Goal: Information Seeking & Learning: Understand process/instructions

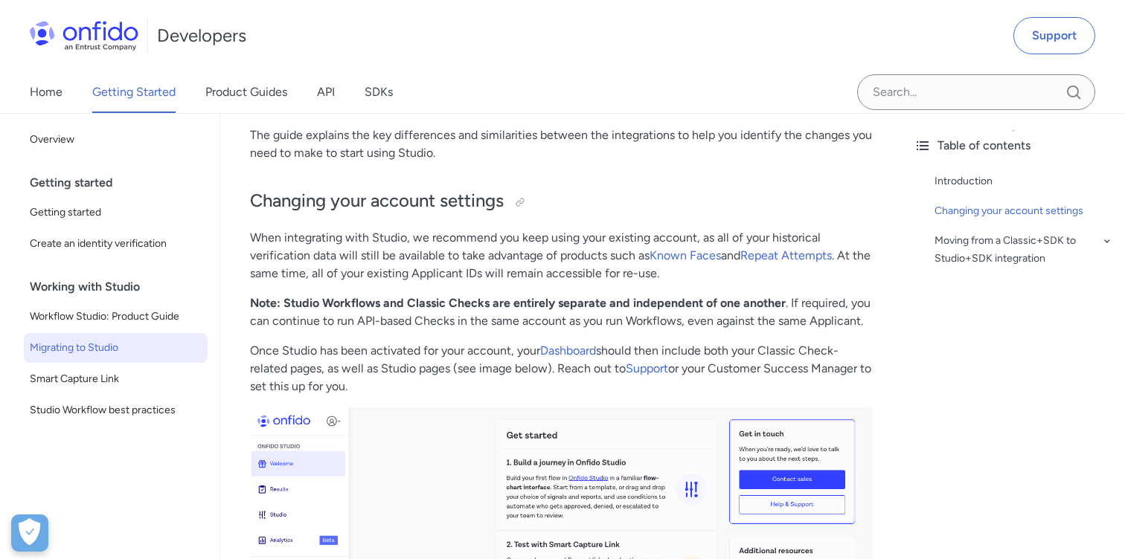
scroll to position [274, 0]
click at [106, 312] on span "Workflow Studio: Product Guide" at bounding box center [116, 317] width 172 height 18
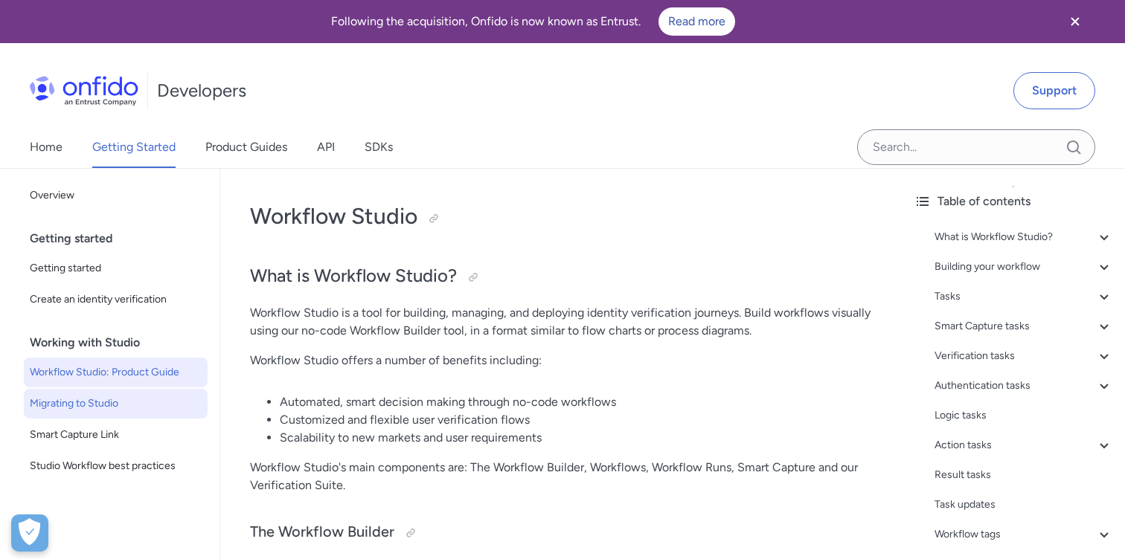
click at [100, 406] on span "Migrating to Studio" at bounding box center [116, 404] width 172 height 18
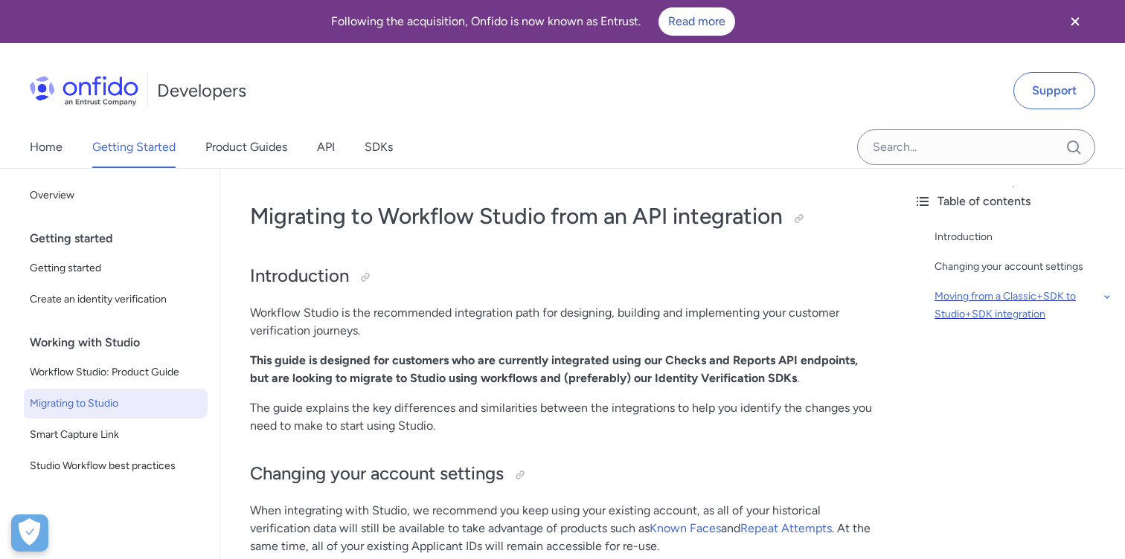
click at [964, 301] on div "Moving from a Classic+SDK to Studio+SDK integration" at bounding box center [1023, 306] width 179 height 36
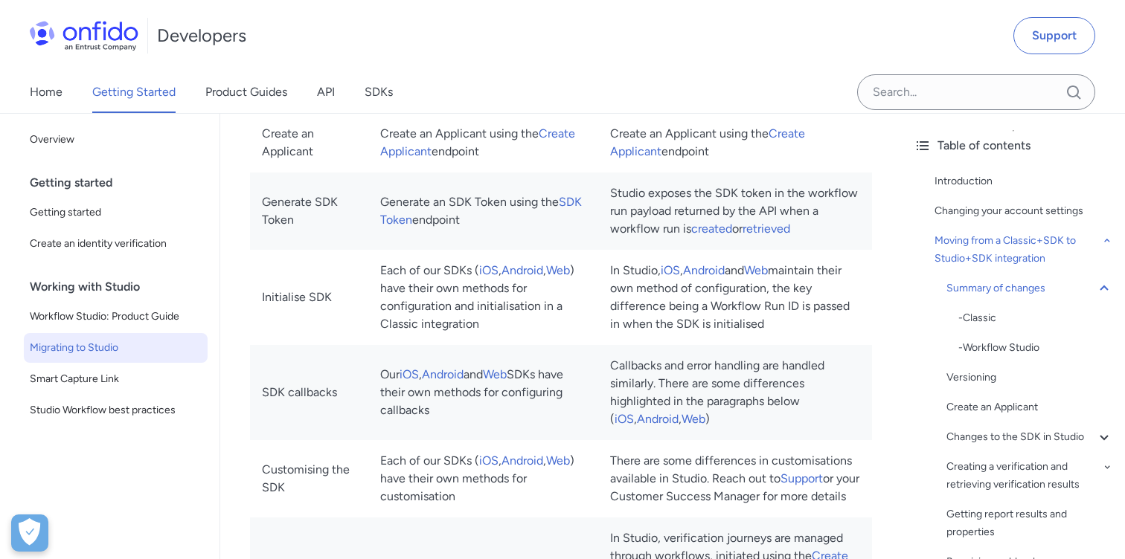
scroll to position [1220, 0]
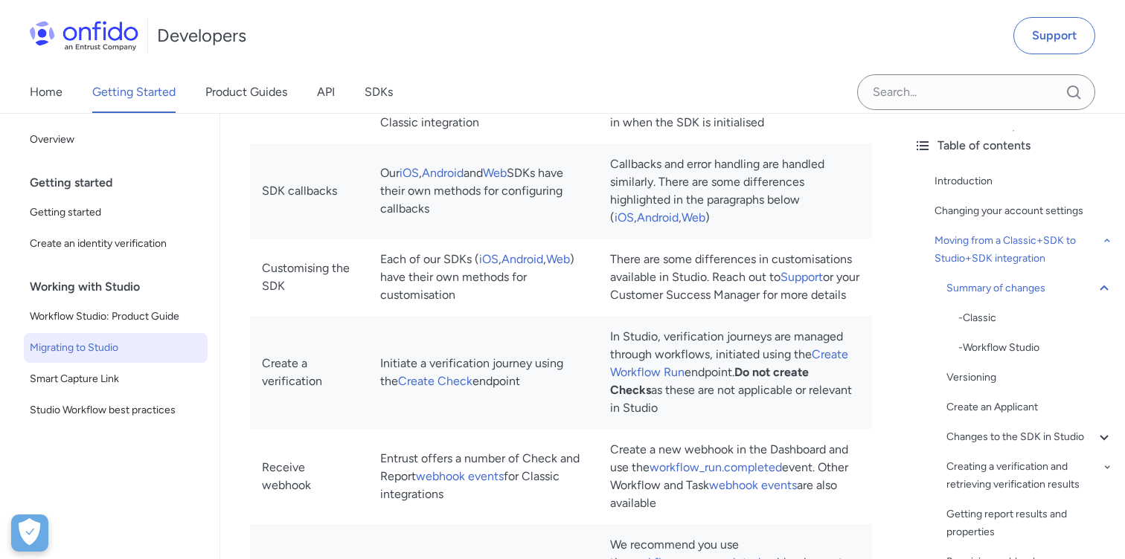
scroll to position [1487, 0]
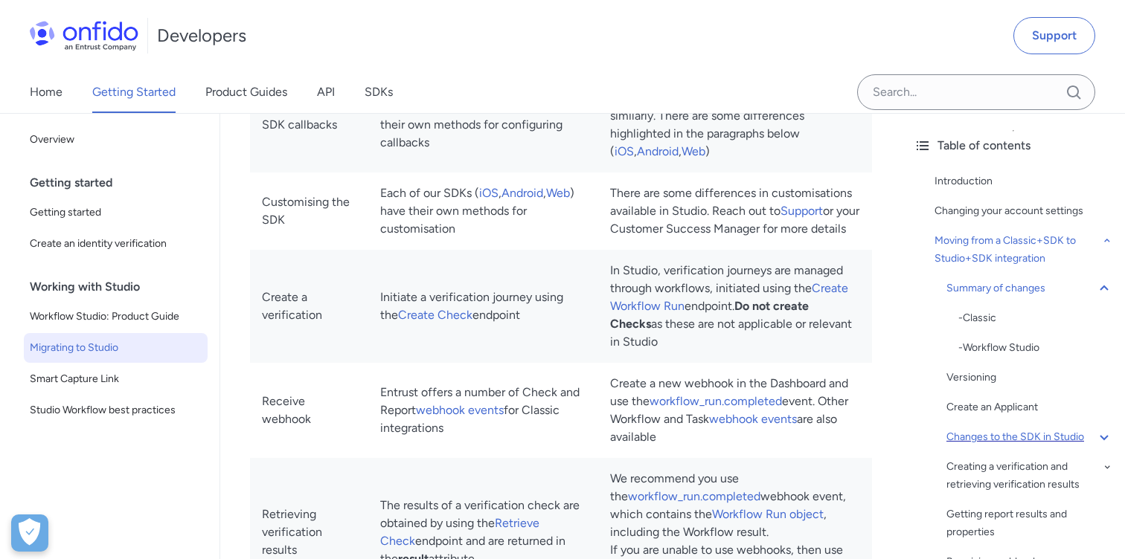
click at [968, 432] on div "Changes to the SDK in Studio" at bounding box center [1029, 438] width 167 height 18
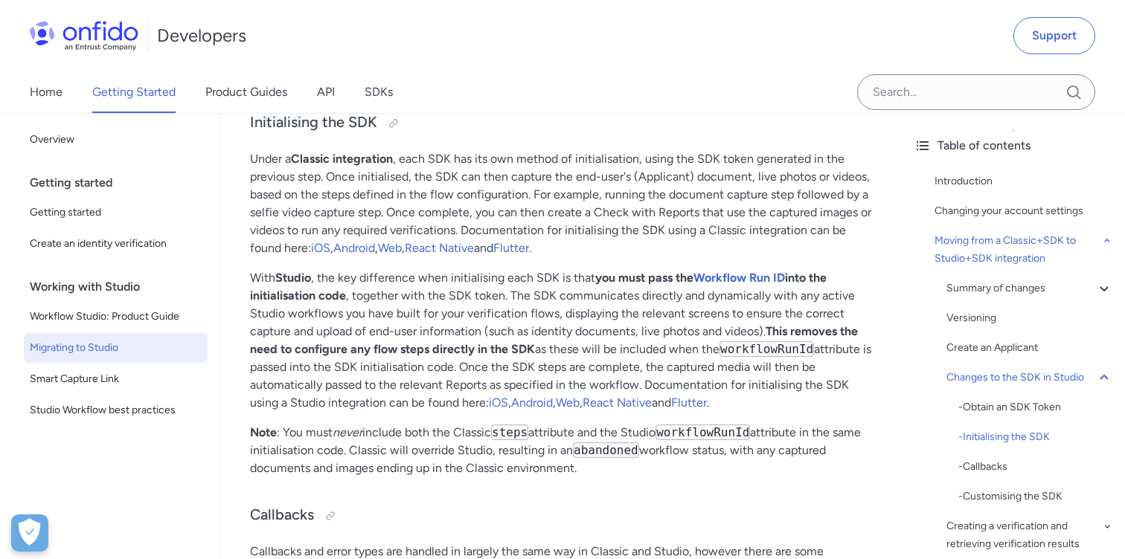
scroll to position [3916, 0]
click at [55, 216] on span "Getting started" at bounding box center [116, 213] width 172 height 18
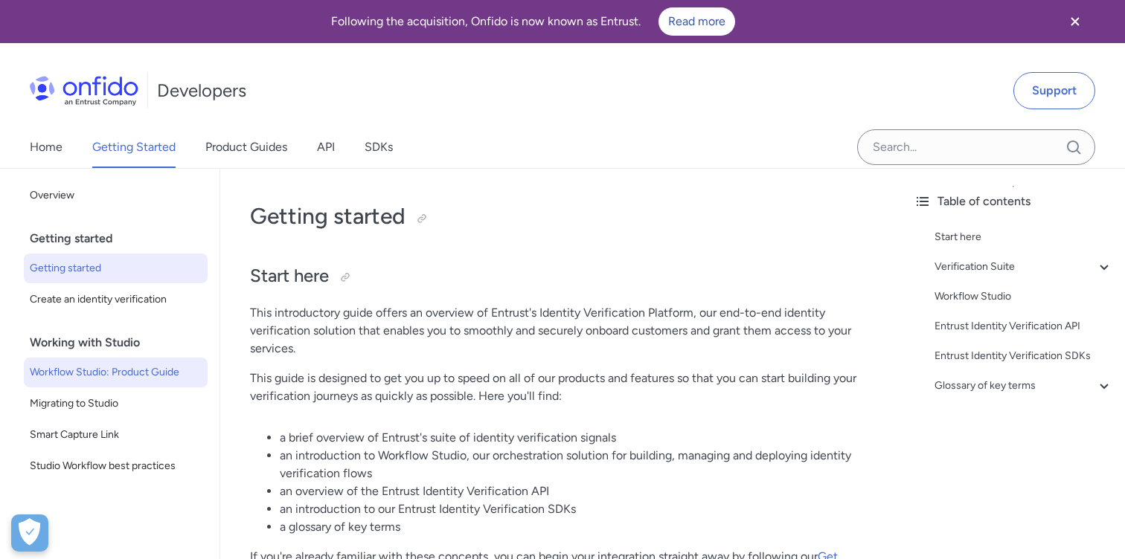
click at [104, 372] on span "Workflow Studio: Product Guide" at bounding box center [116, 373] width 172 height 18
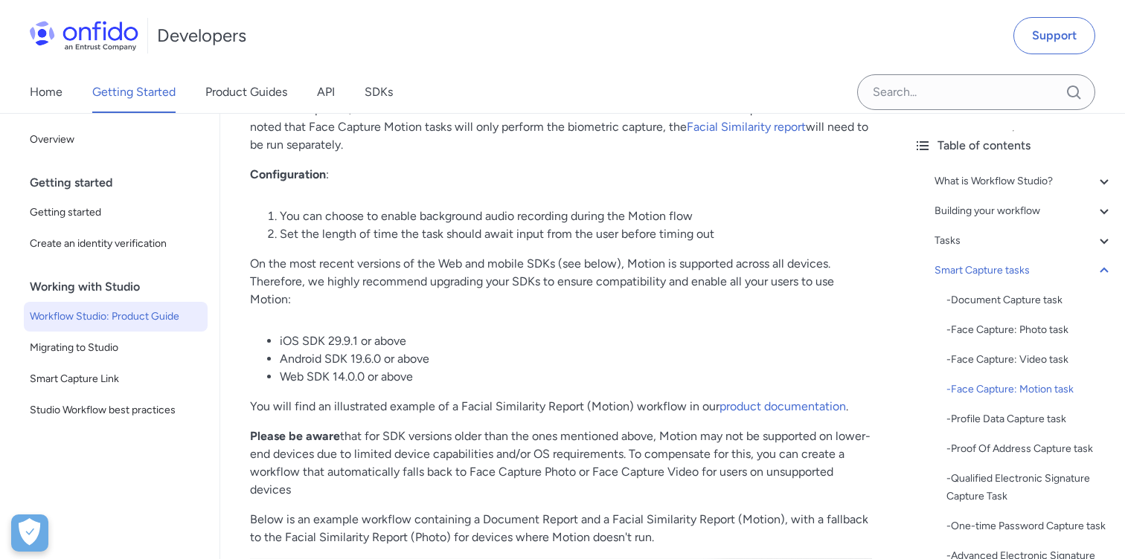
scroll to position [5793, 0]
